Goal: Transaction & Acquisition: Purchase product/service

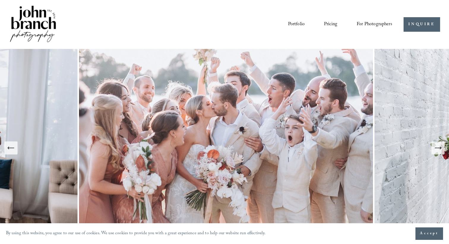
click at [380, 23] on span "For Photographers" at bounding box center [375, 24] width 36 height 9
click at [0, 0] on span "Presets" at bounding box center [0, 0] width 0 height 0
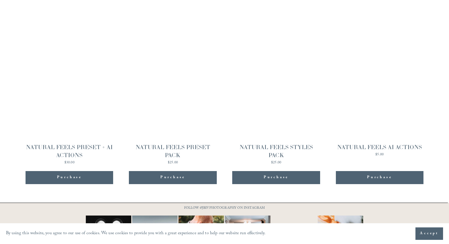
scroll to position [593, 0]
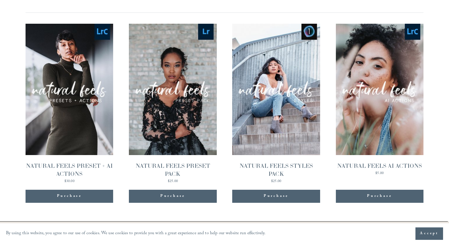
click at [147, 85] on link "Quick View NATURAL FEELS PRESET PACK $25.00" at bounding box center [173, 104] width 88 height 160
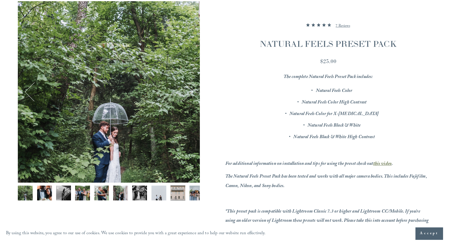
scroll to position [95, 0]
